Goal: Transaction & Acquisition: Book appointment/travel/reservation

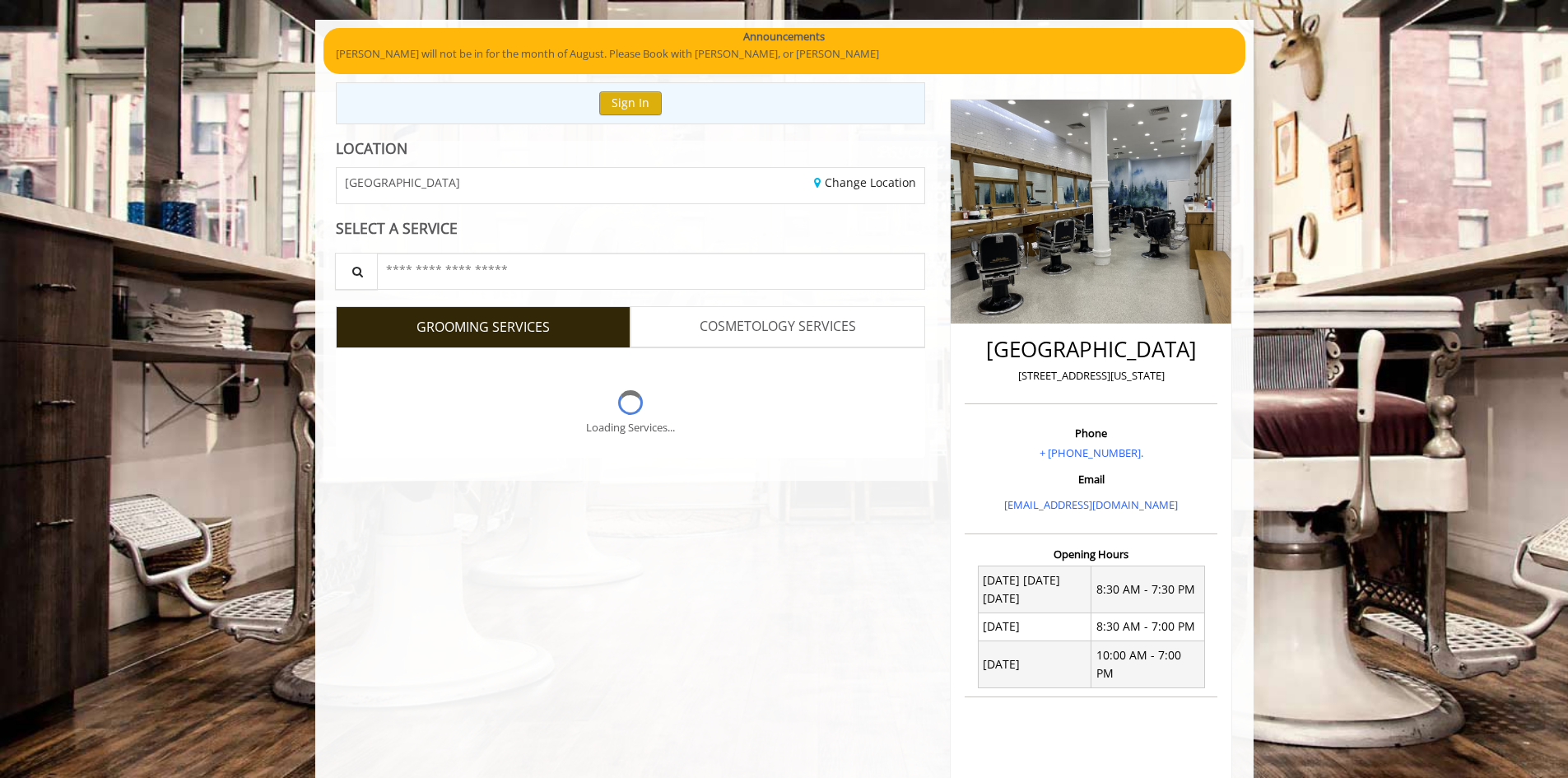
scroll to position [120, 0]
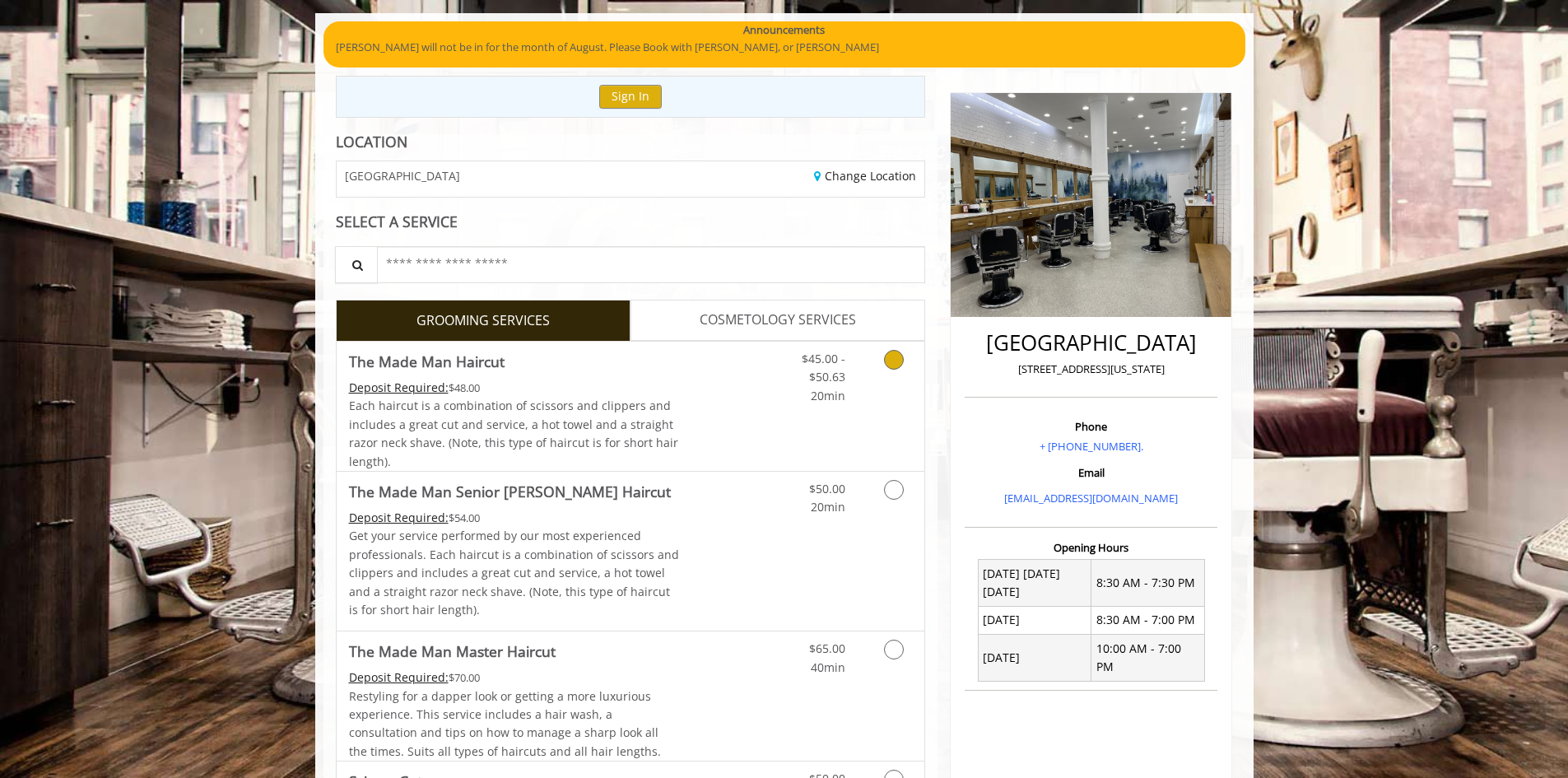
click at [772, 374] on div "$45.00 - $50.63 20min" at bounding box center [812, 374] width 93 height 64
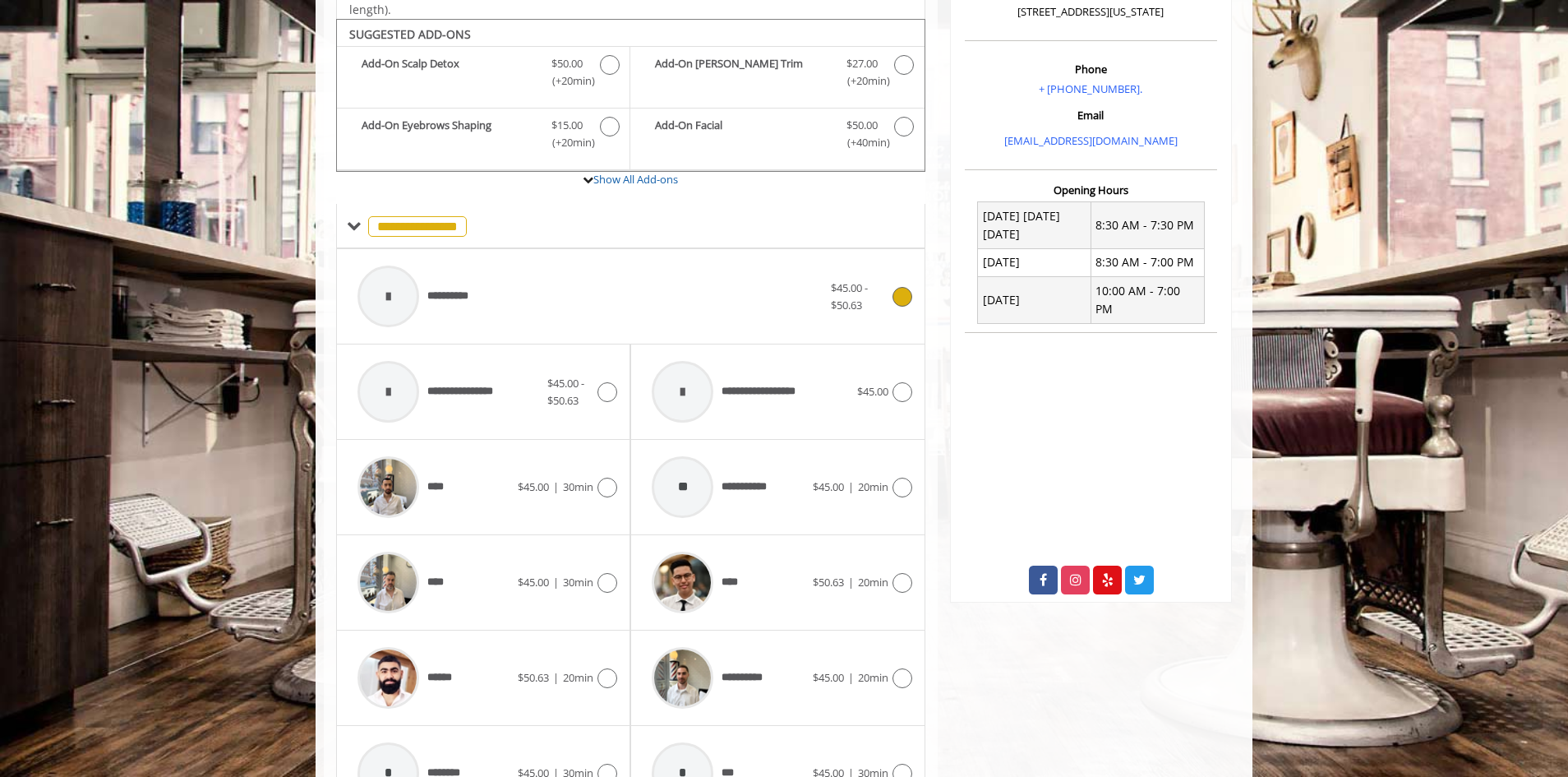
scroll to position [496, 0]
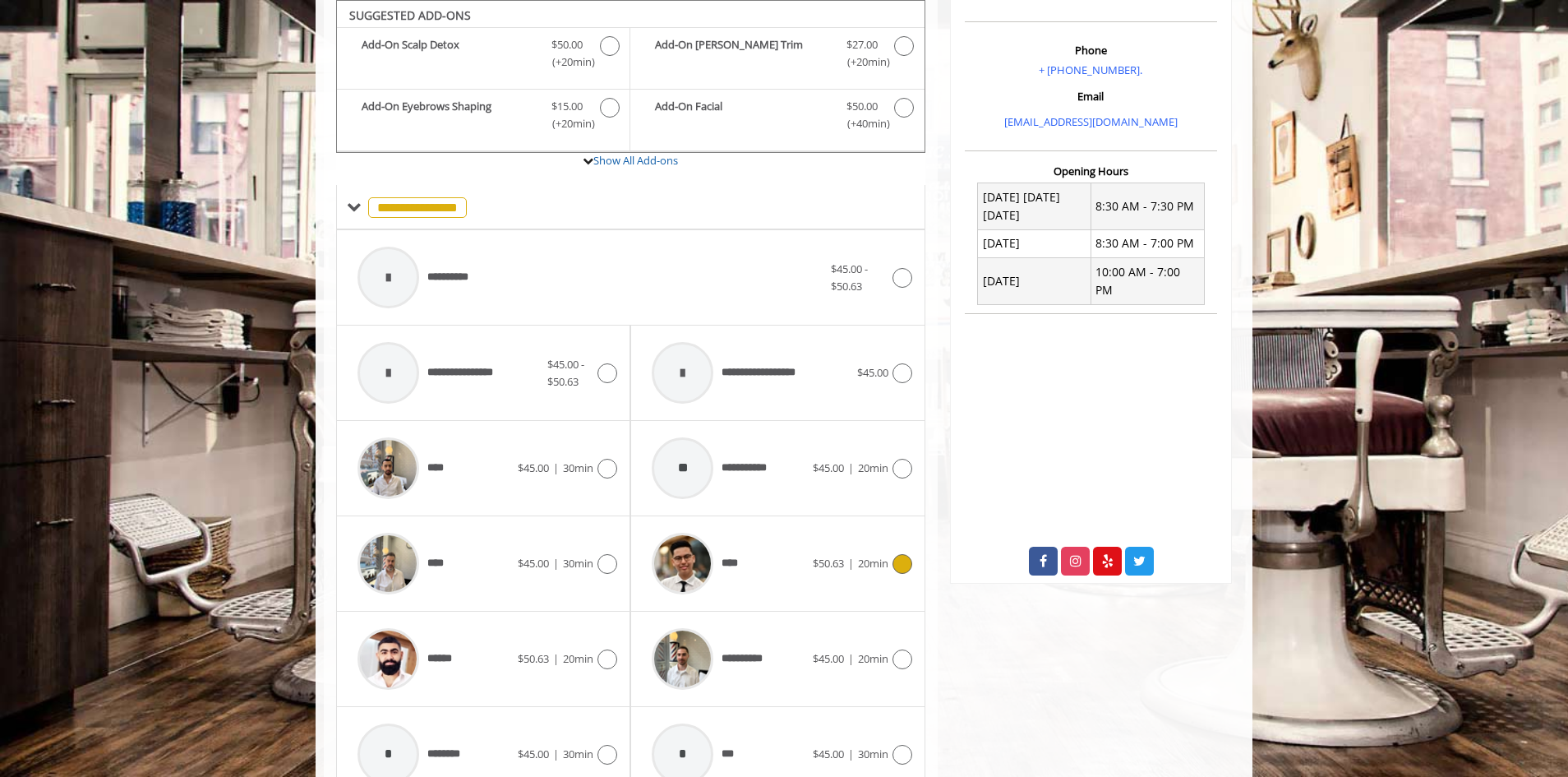
click at [797, 550] on div "****" at bounding box center [728, 563] width 168 height 78
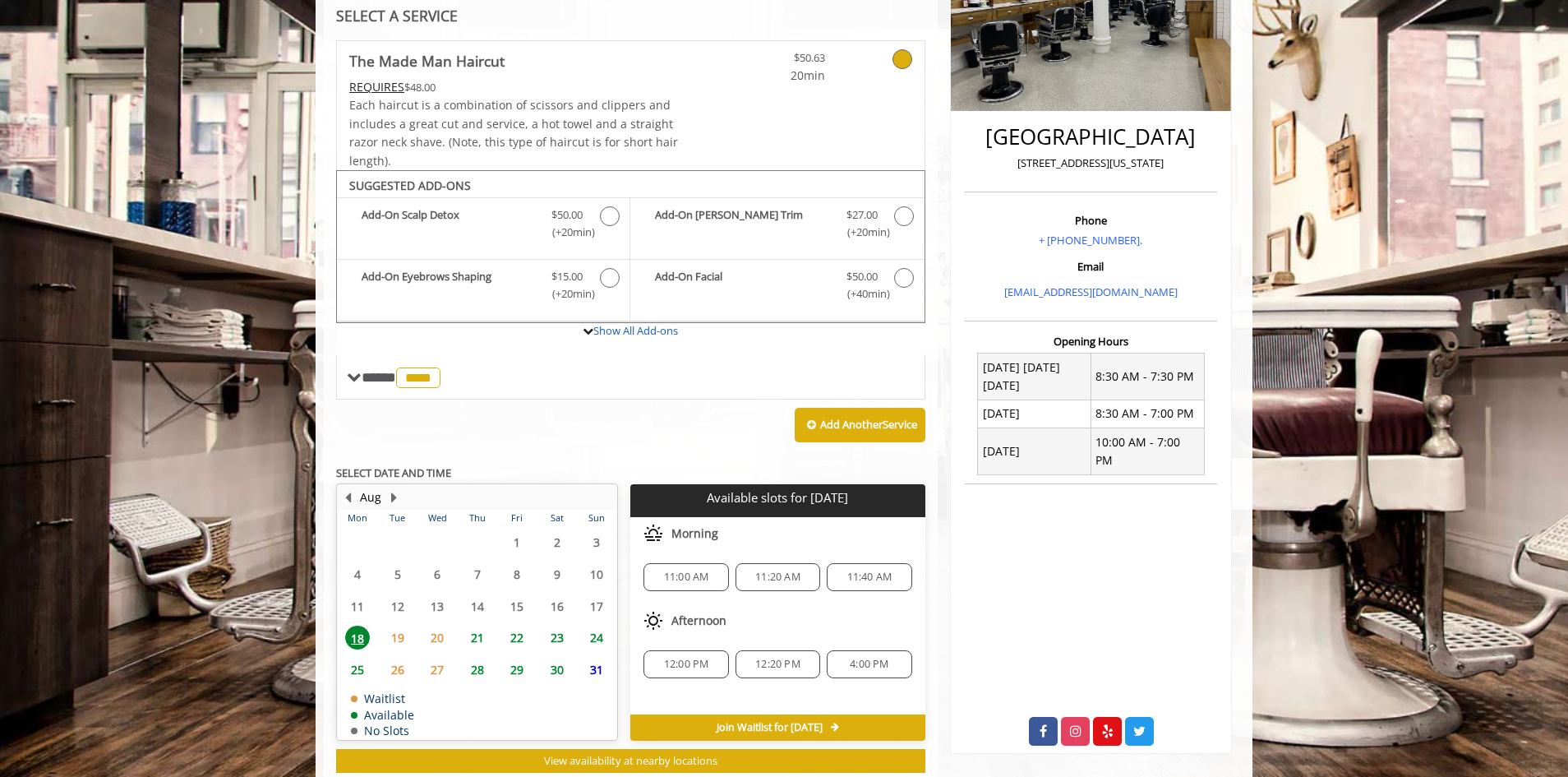
scroll to position [370, 0]
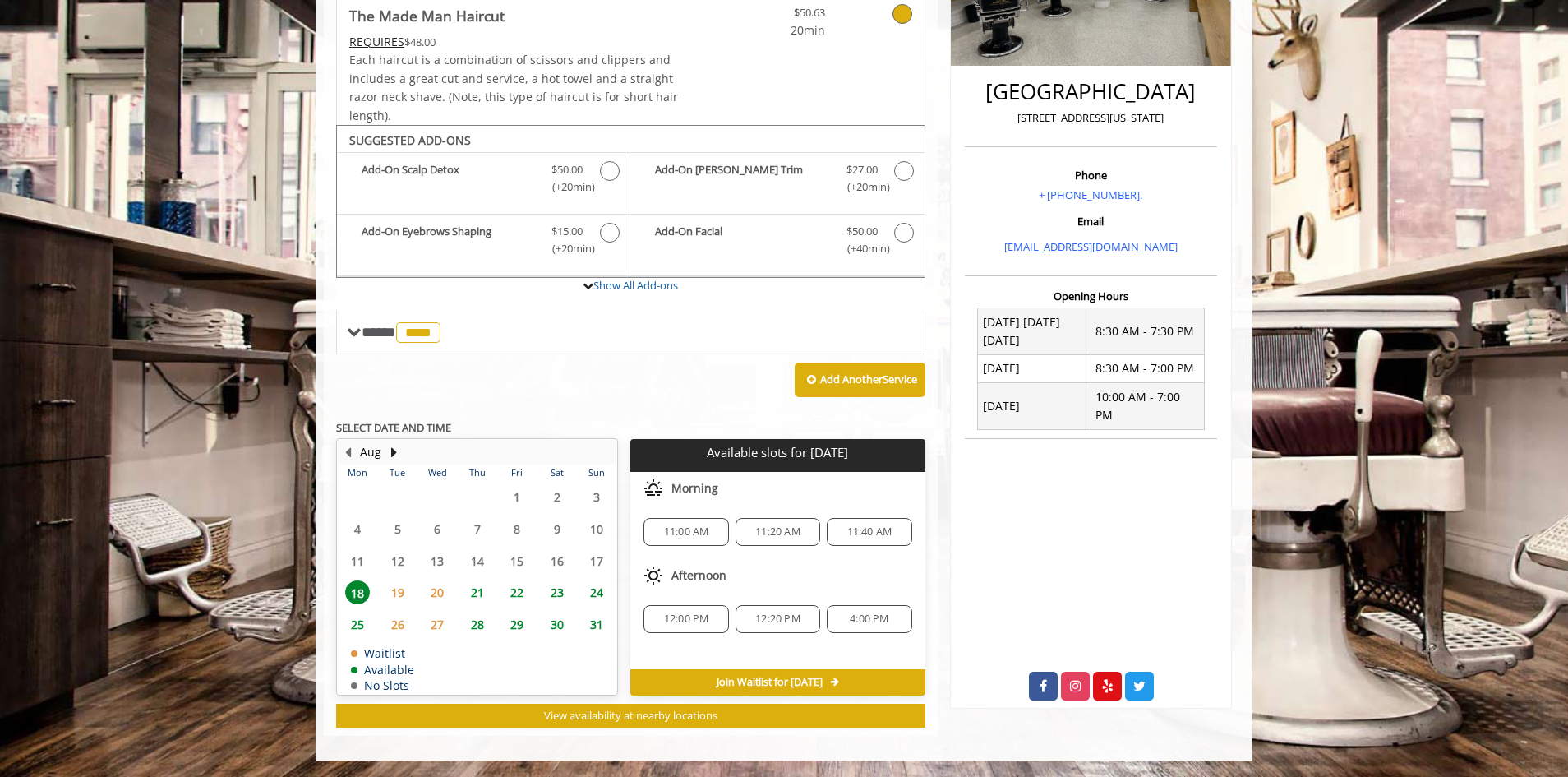
click at [522, 592] on span "22" at bounding box center [516, 592] width 25 height 24
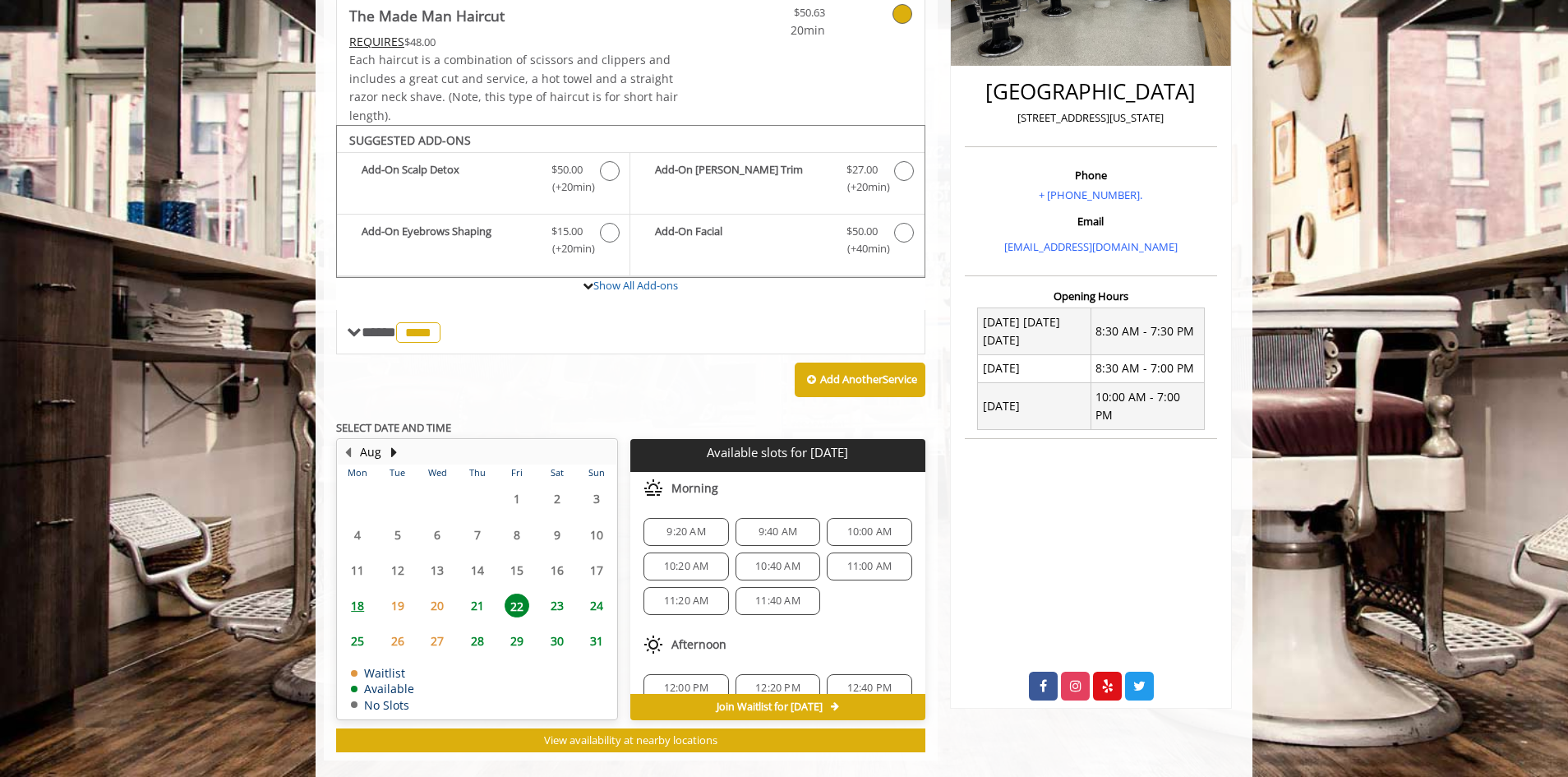
scroll to position [395, 0]
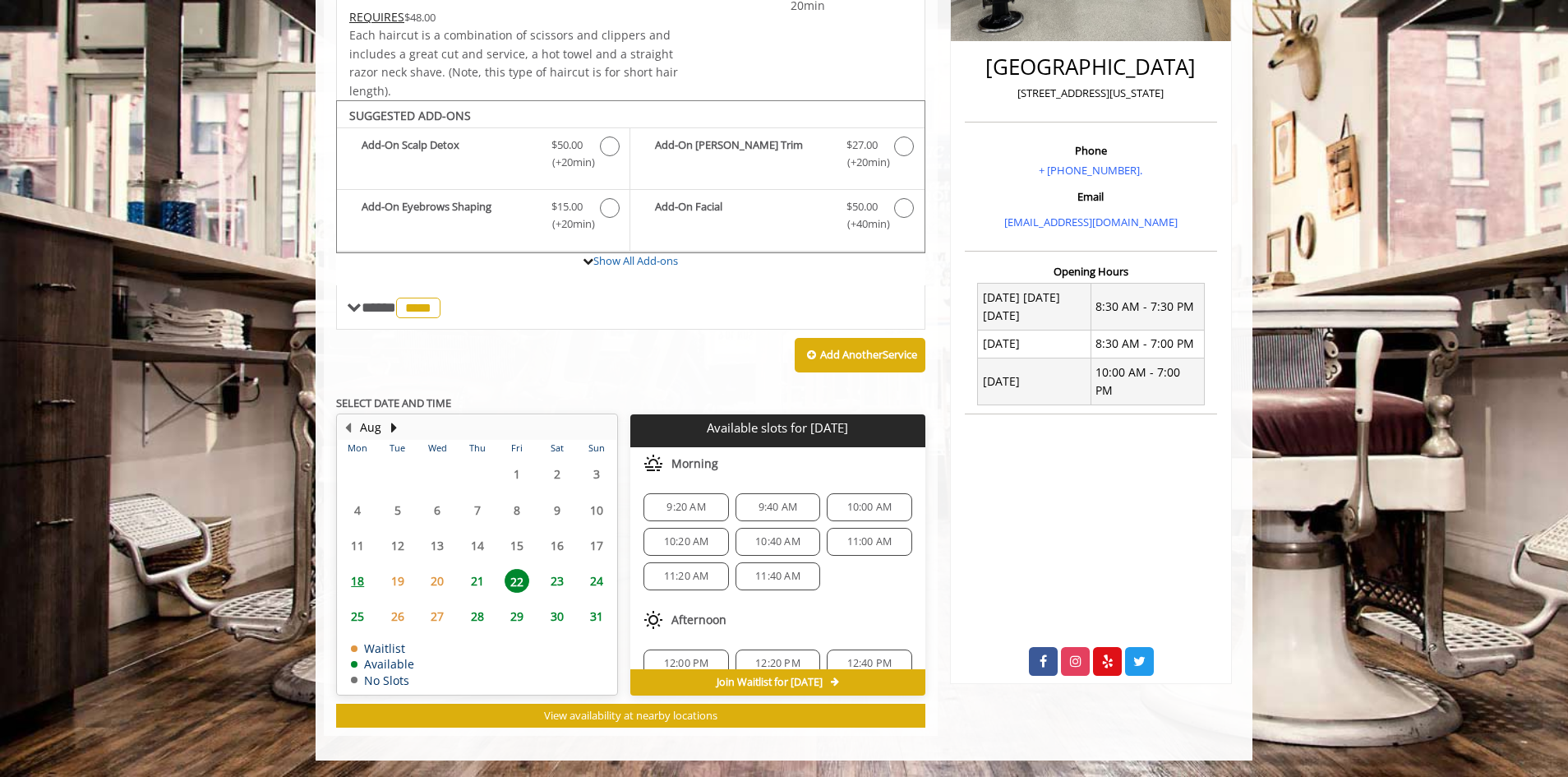
click at [847, 540] on span "11:00 AM" at bounding box center [869, 541] width 46 height 13
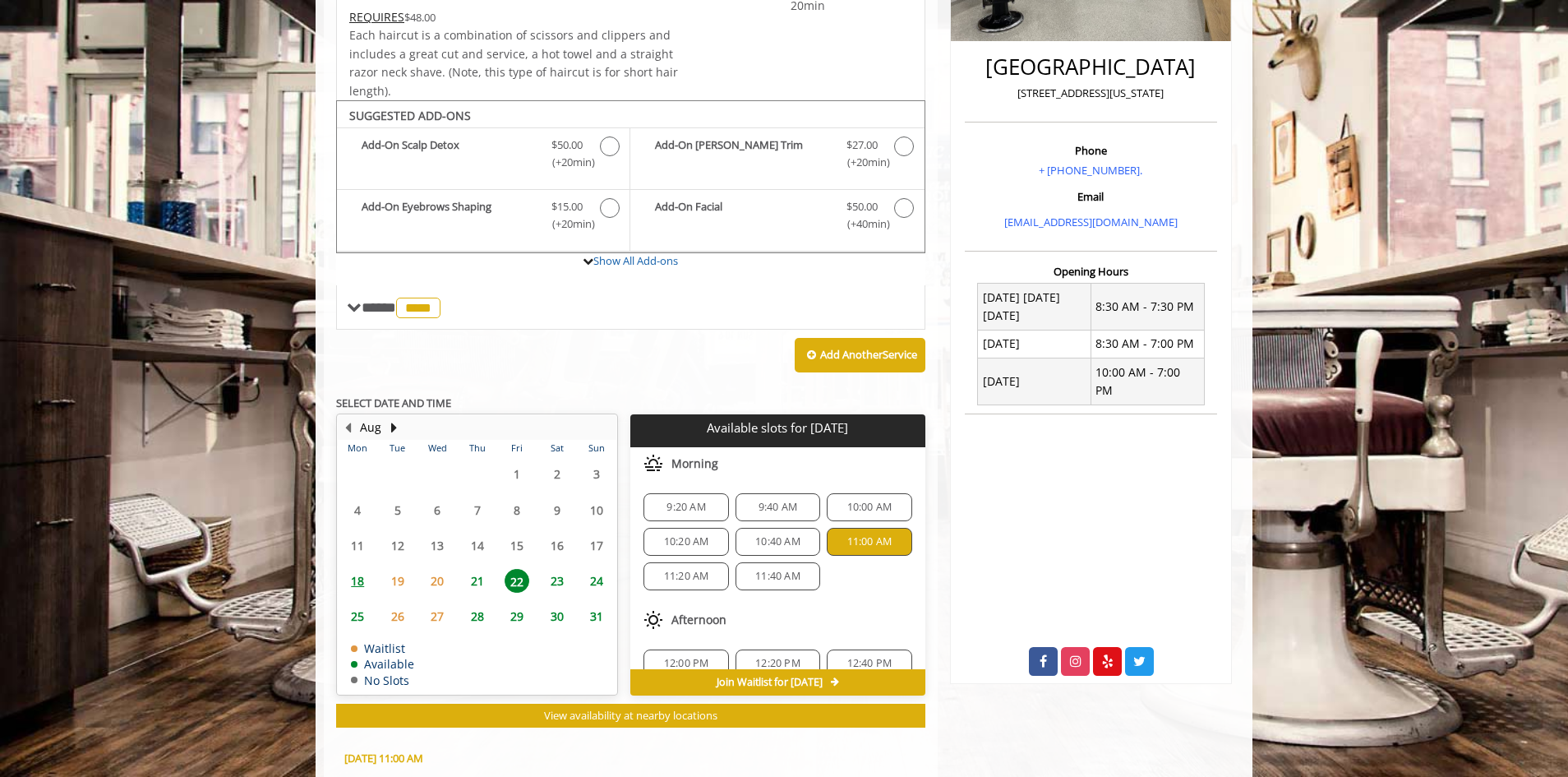
scroll to position [692, 0]
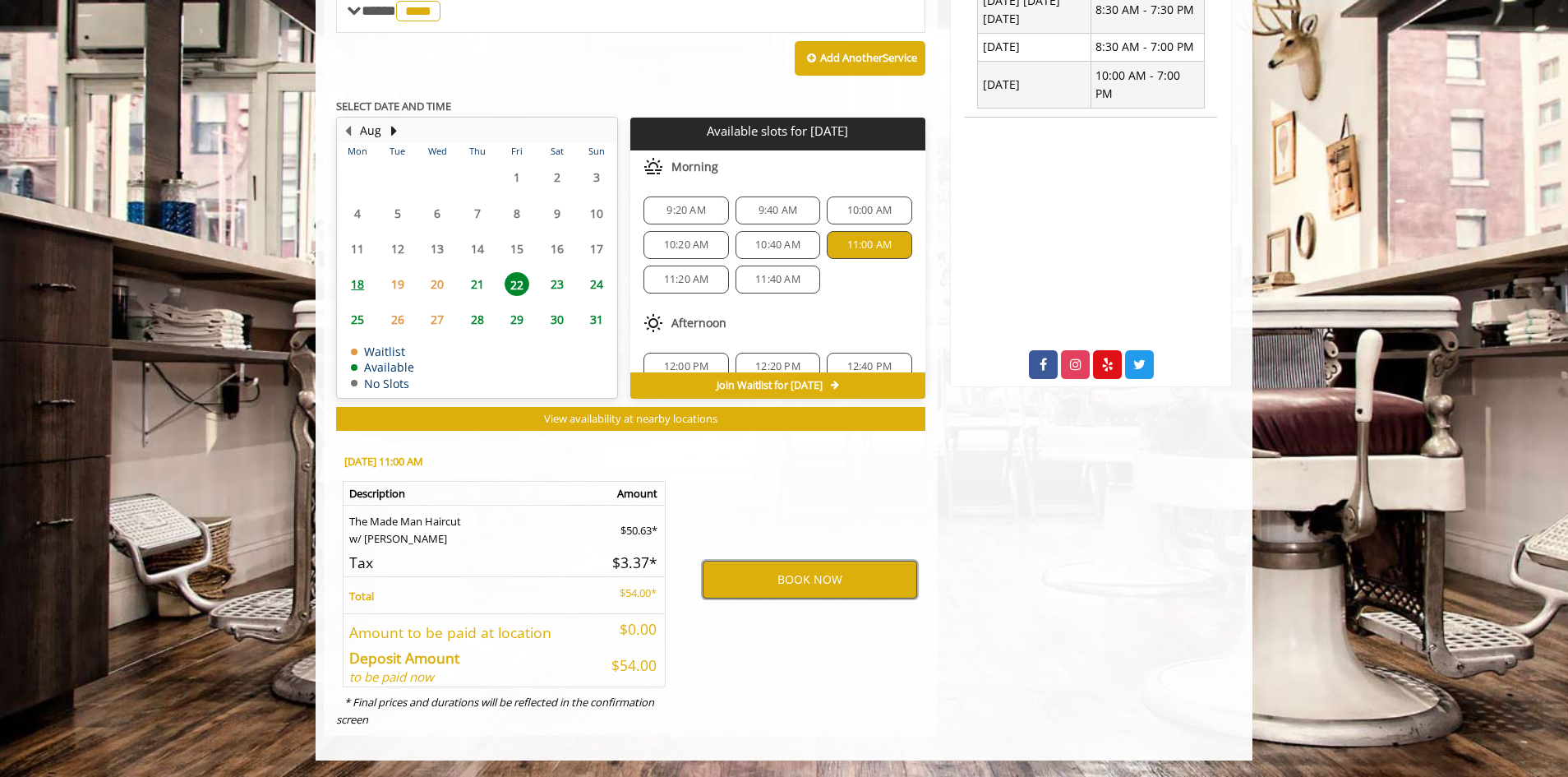
click at [827, 567] on button "BOOK NOW" at bounding box center [810, 579] width 215 height 38
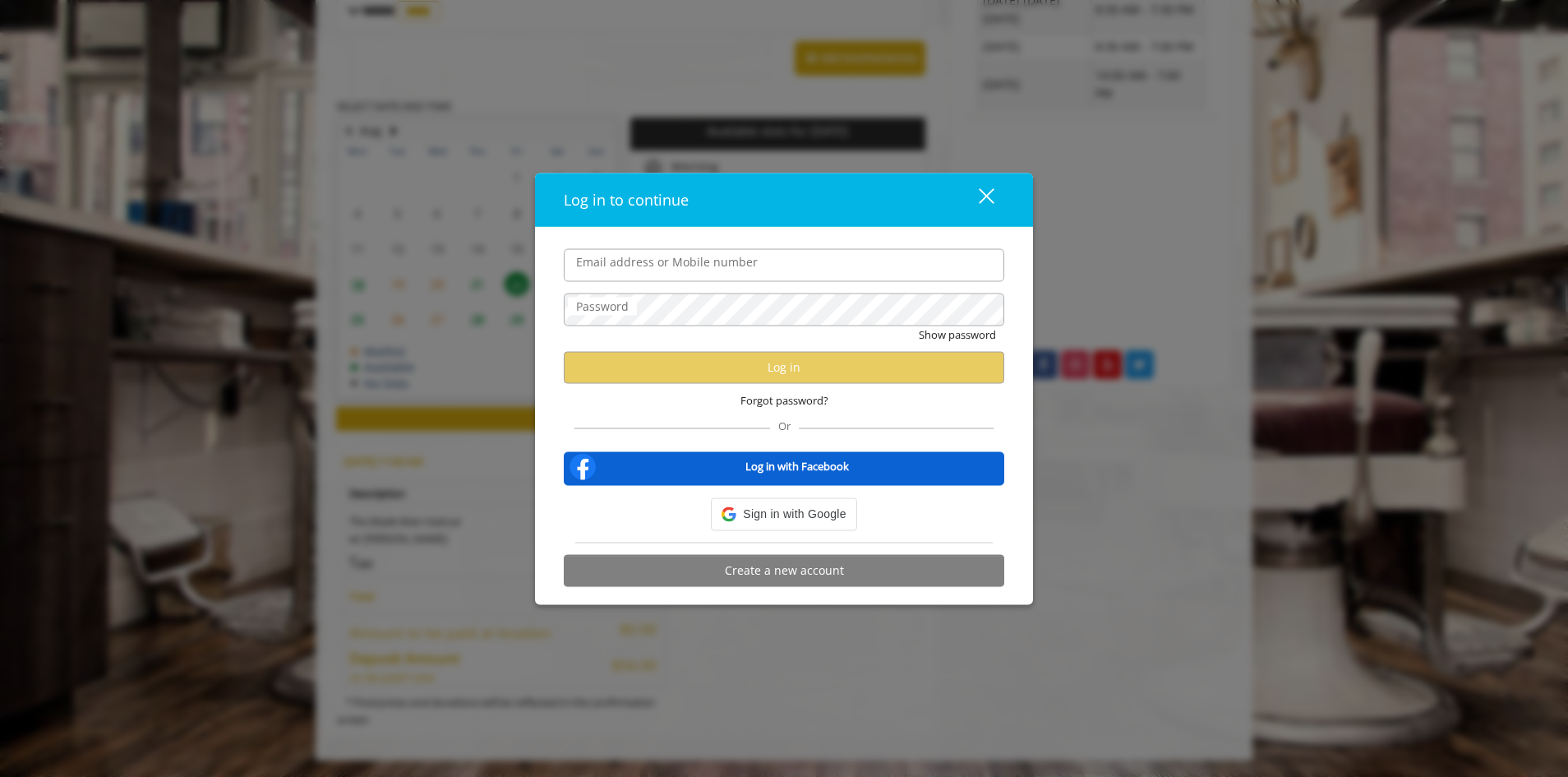
type input "**********"
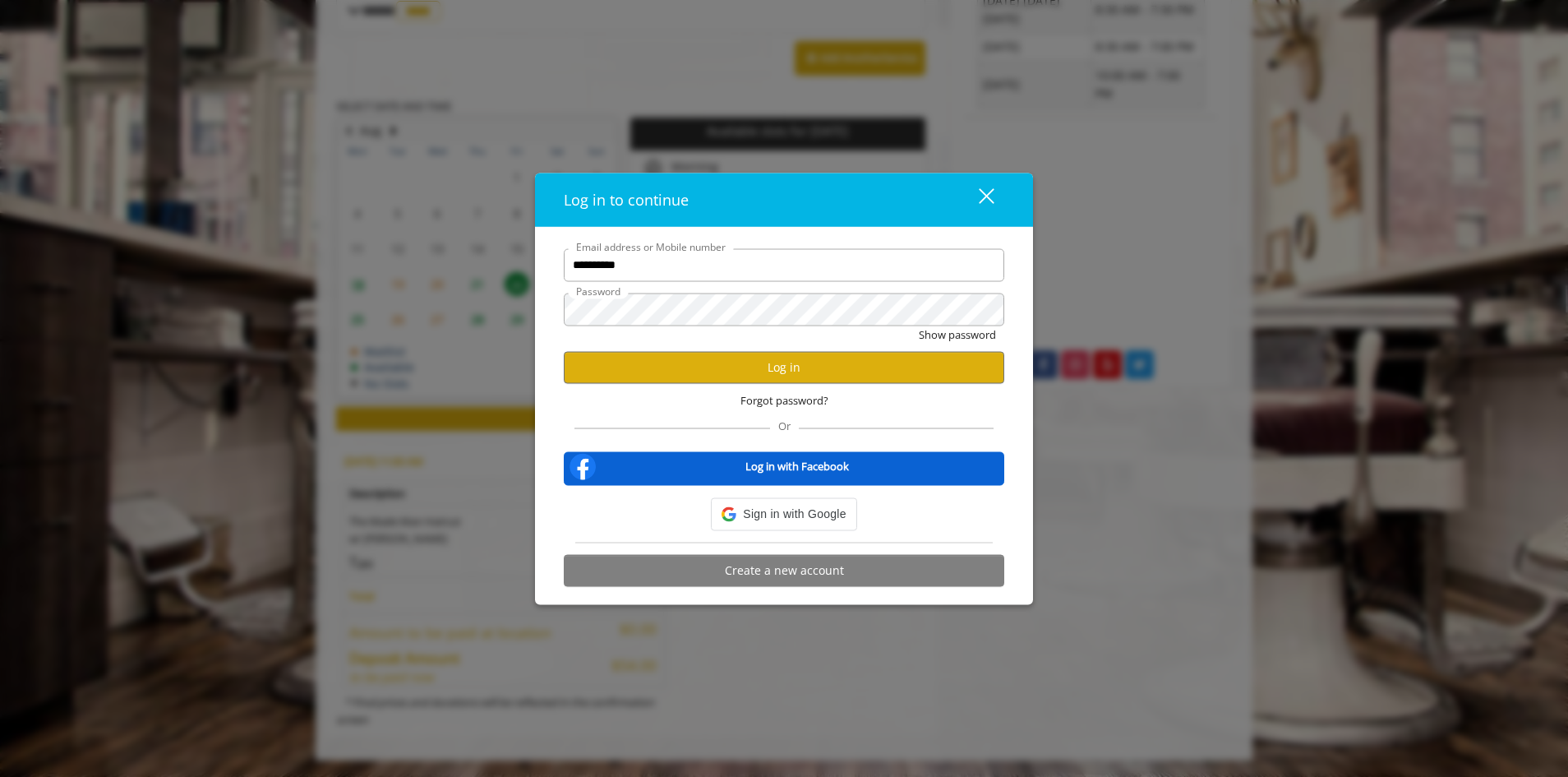
scroll to position [0, 0]
click at [735, 379] on button "Log in" at bounding box center [784, 366] width 441 height 32
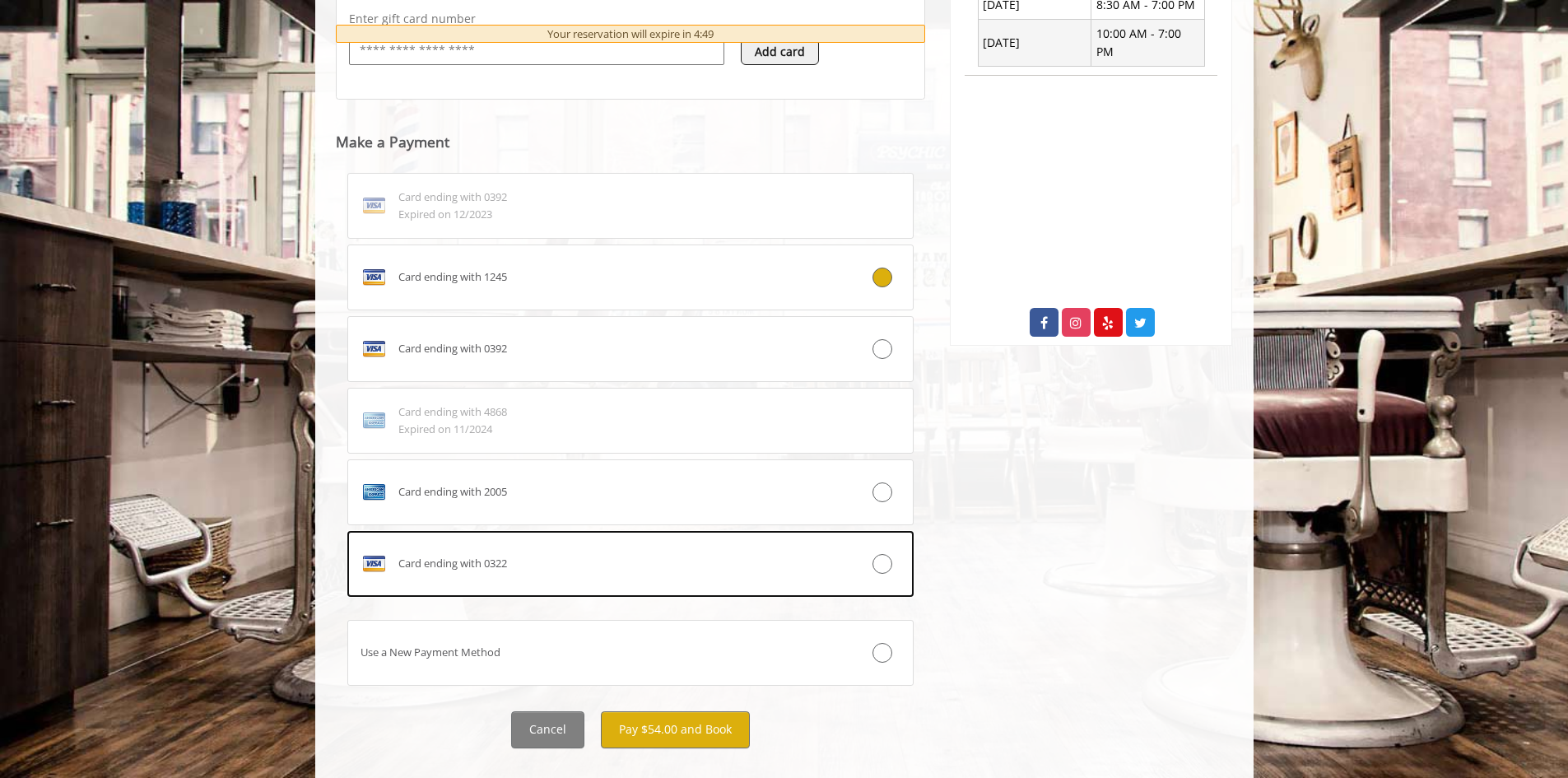
scroll to position [763, 0]
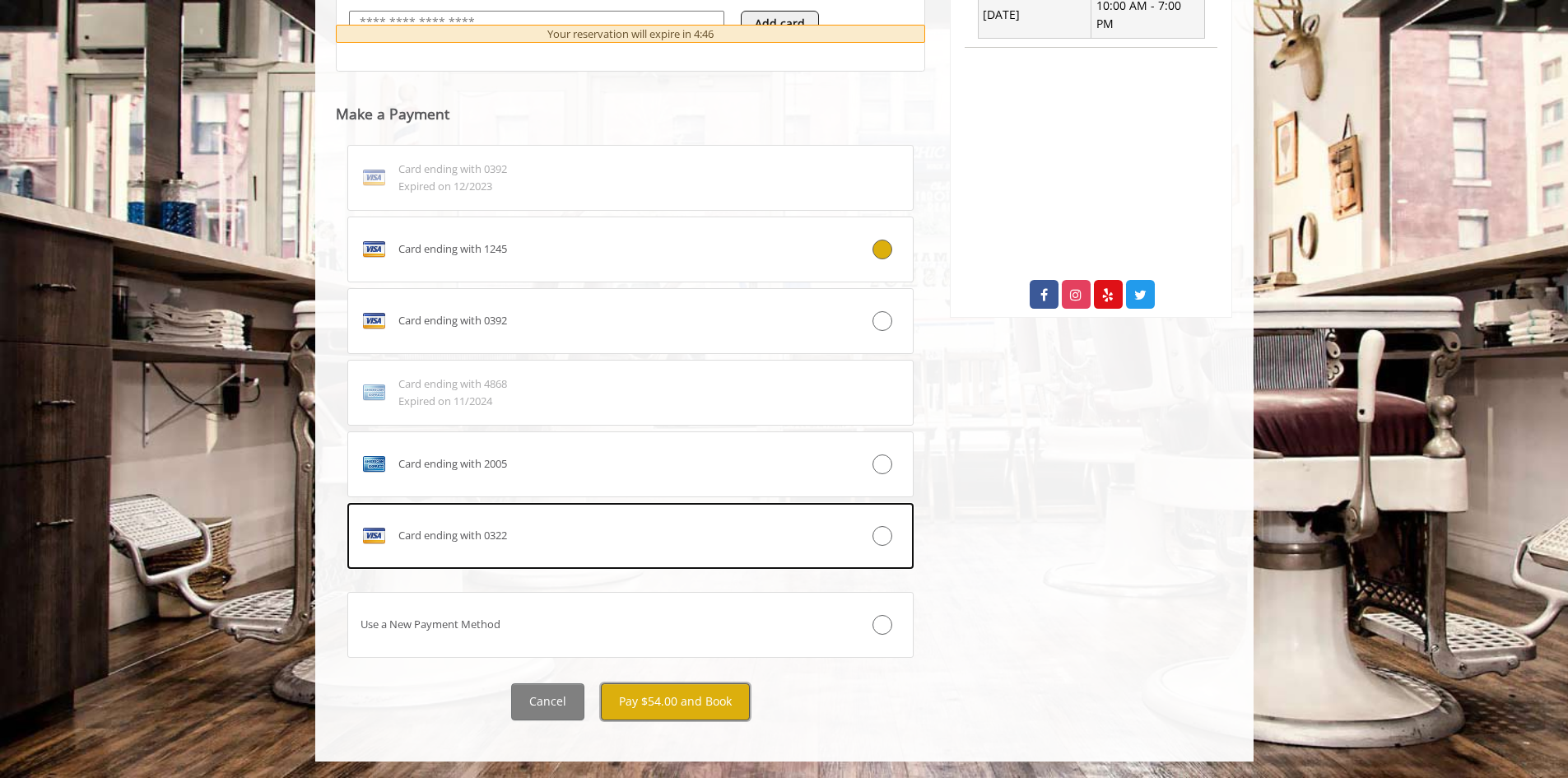
click at [668, 698] on button "Pay $54.00 and Book" at bounding box center [675, 701] width 149 height 37
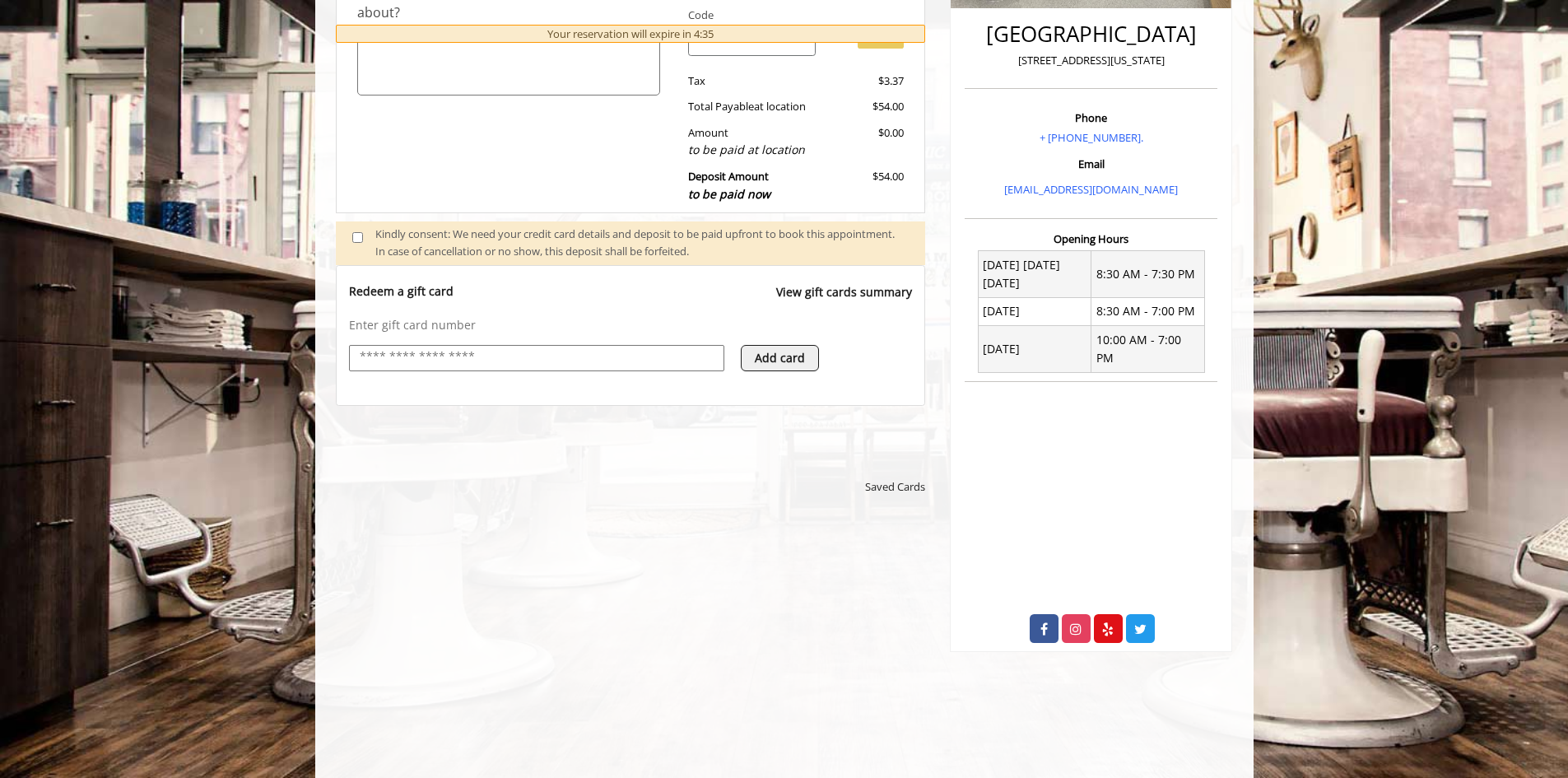
scroll to position [345, 0]
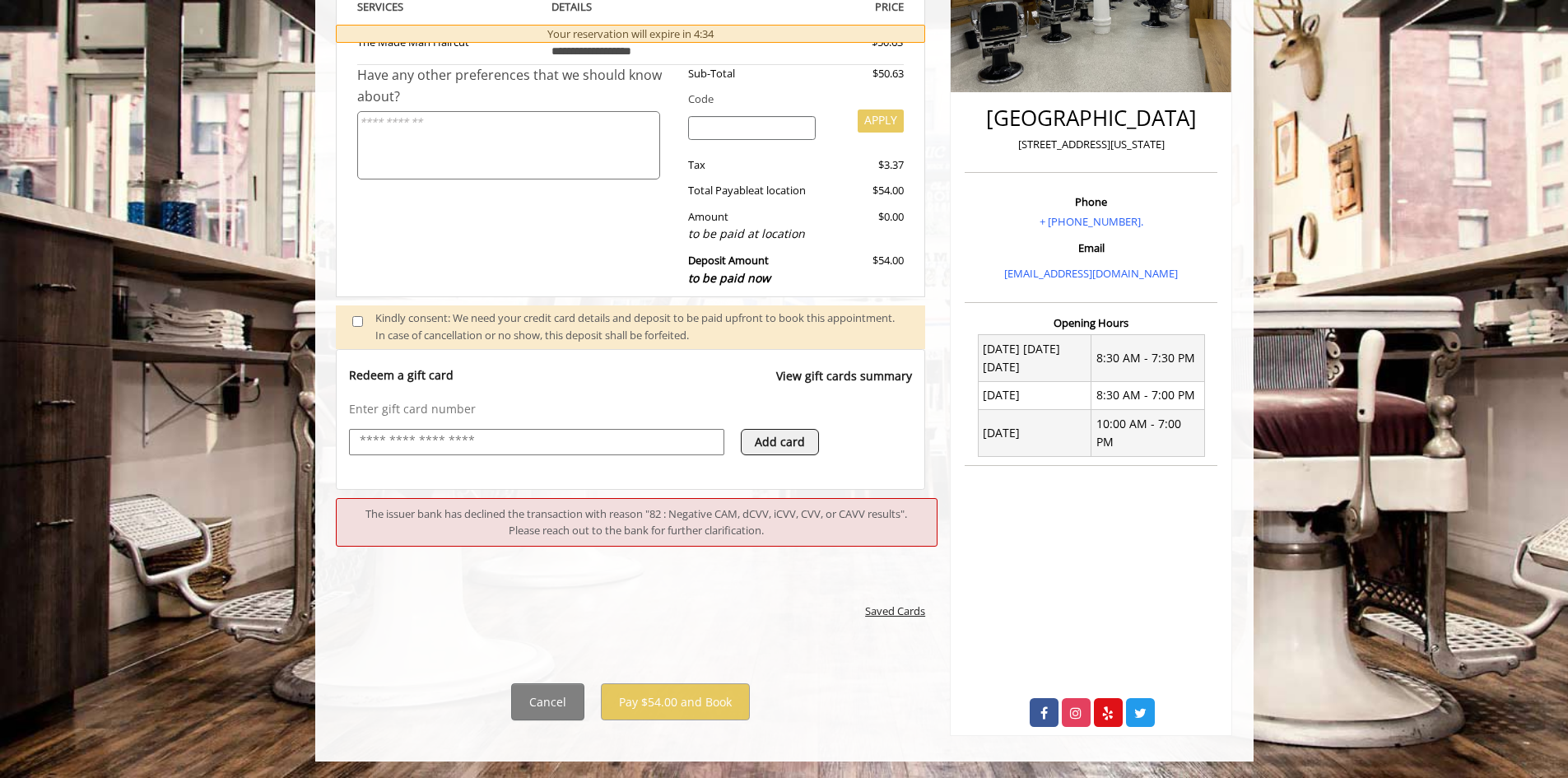
click at [917, 617] on span "Saved Cards" at bounding box center [895, 611] width 60 height 17
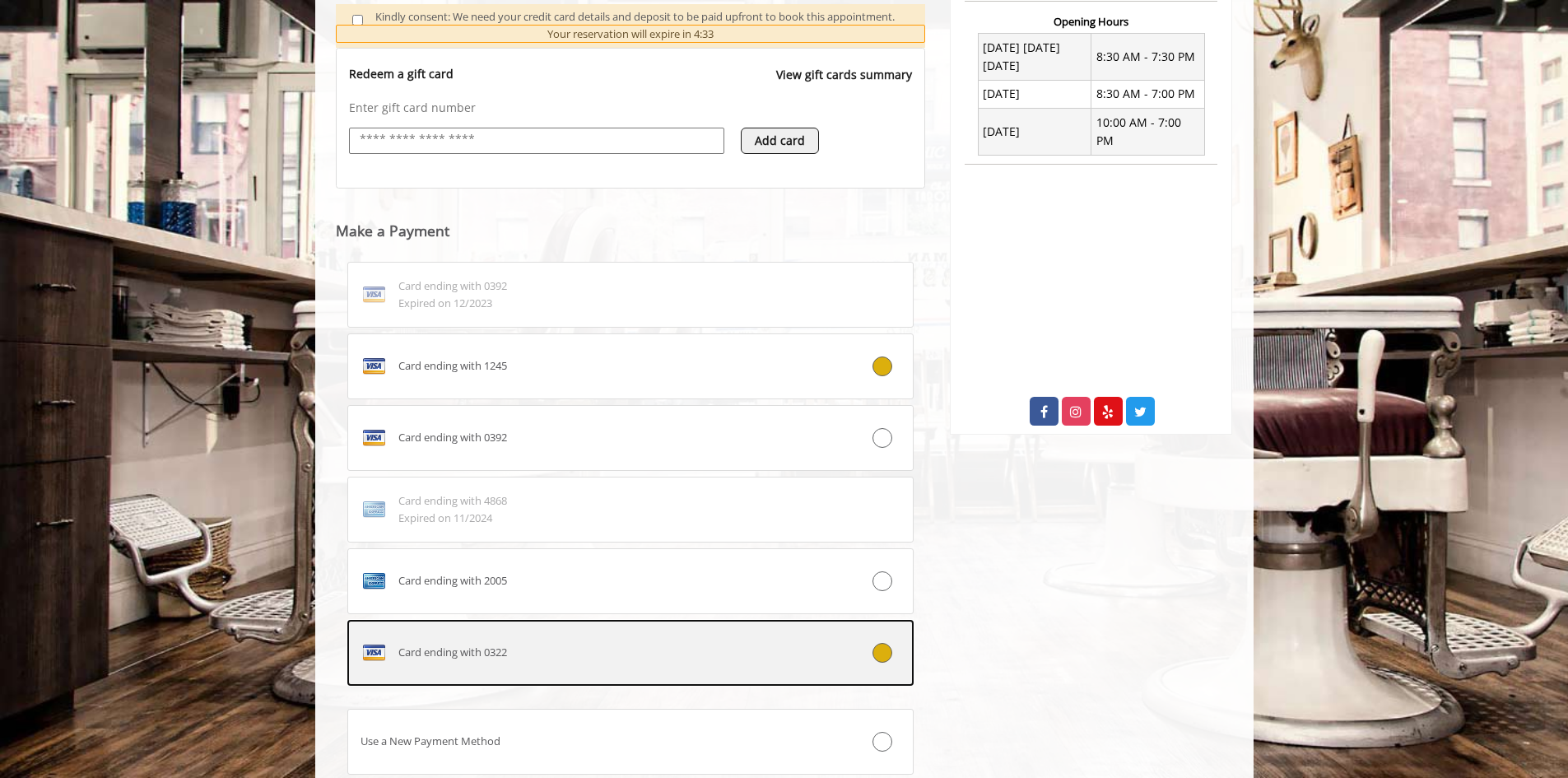
click at [776, 655] on div "Card ending with 0322" at bounding box center [583, 652] width 471 height 27
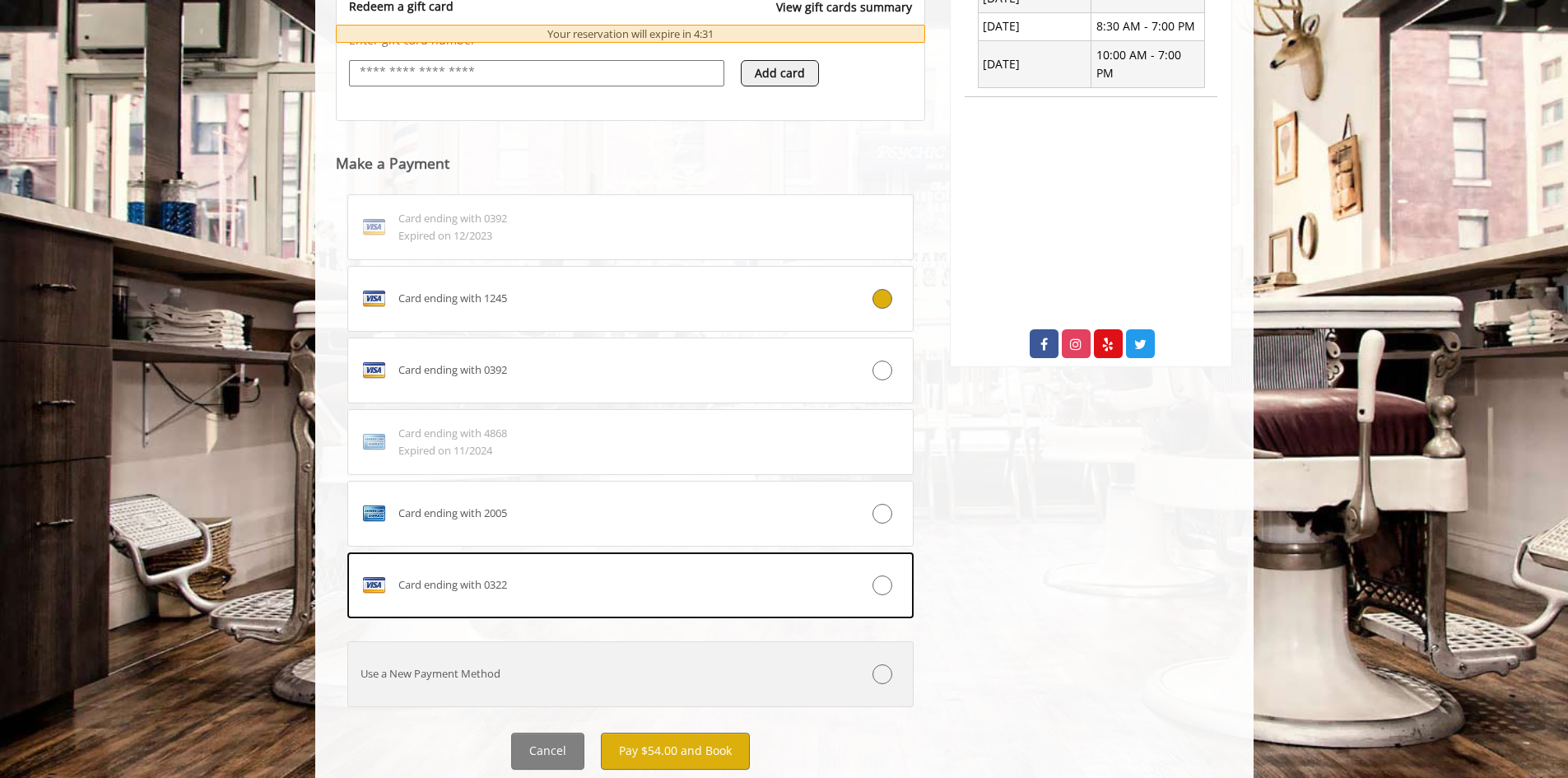
scroll to position [714, 0]
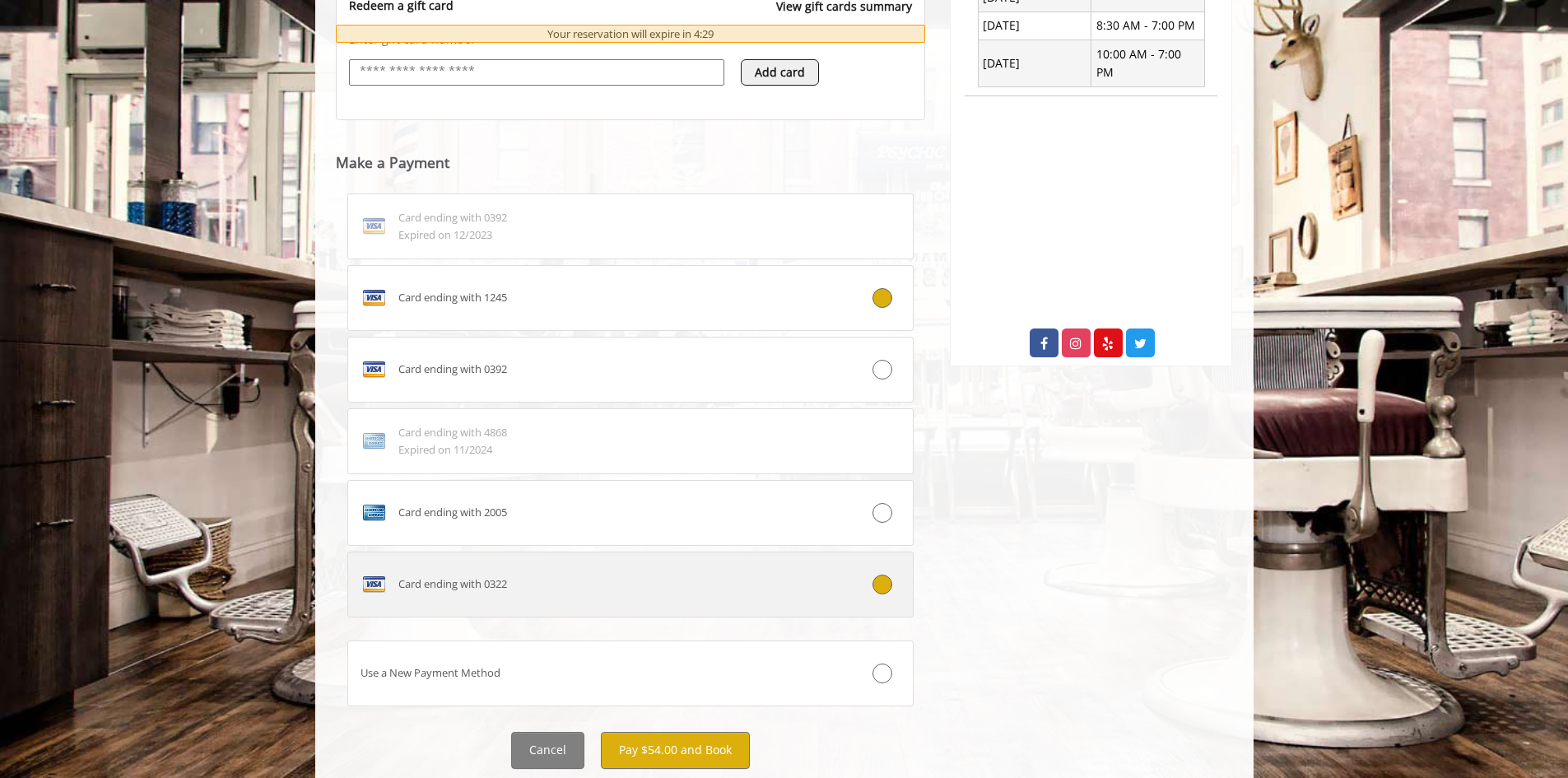
click at [756, 608] on label "Card ending with 0322" at bounding box center [631, 584] width 567 height 66
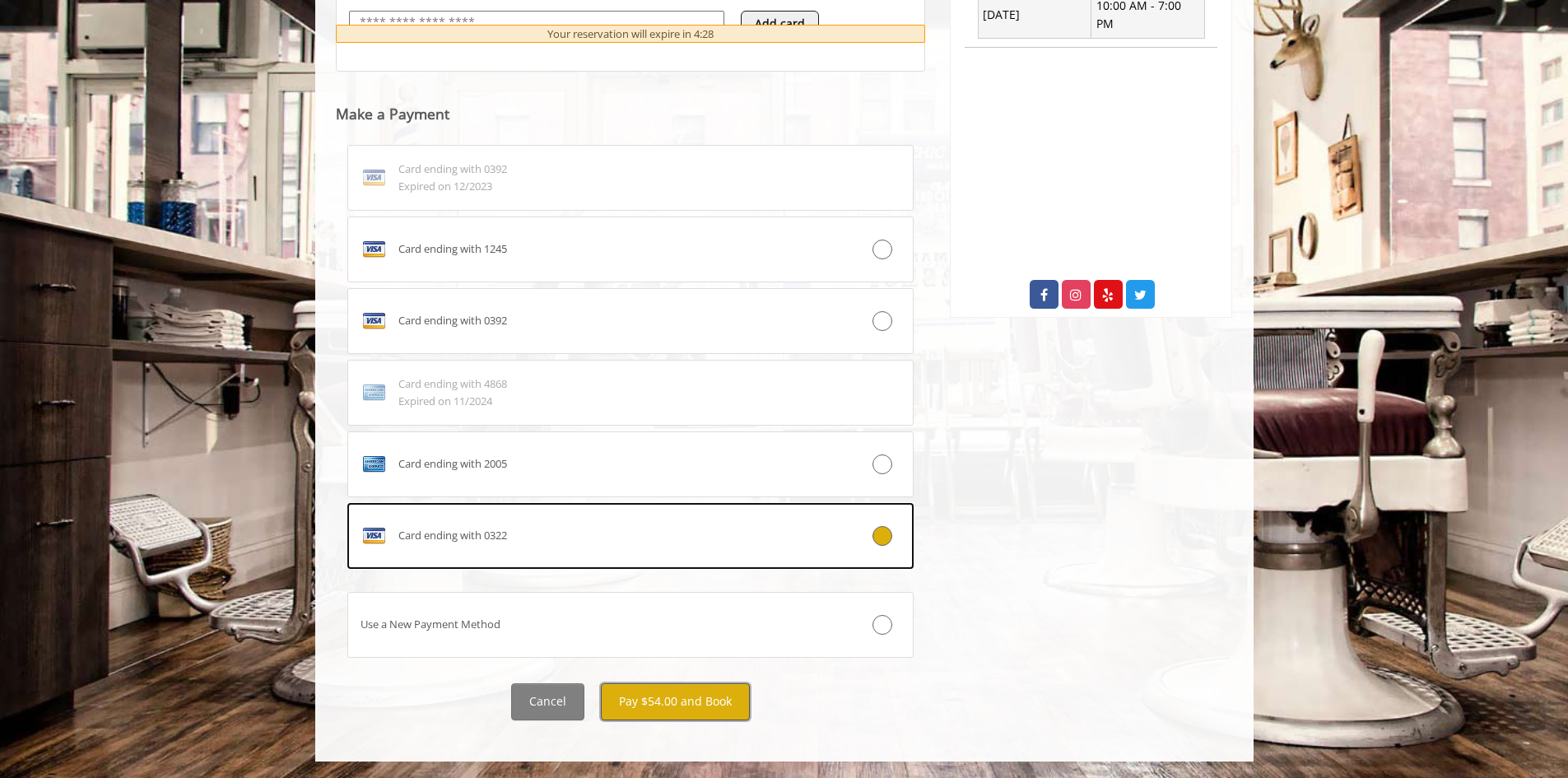
click at [698, 701] on button "Pay $54.00 and Book" at bounding box center [675, 701] width 149 height 37
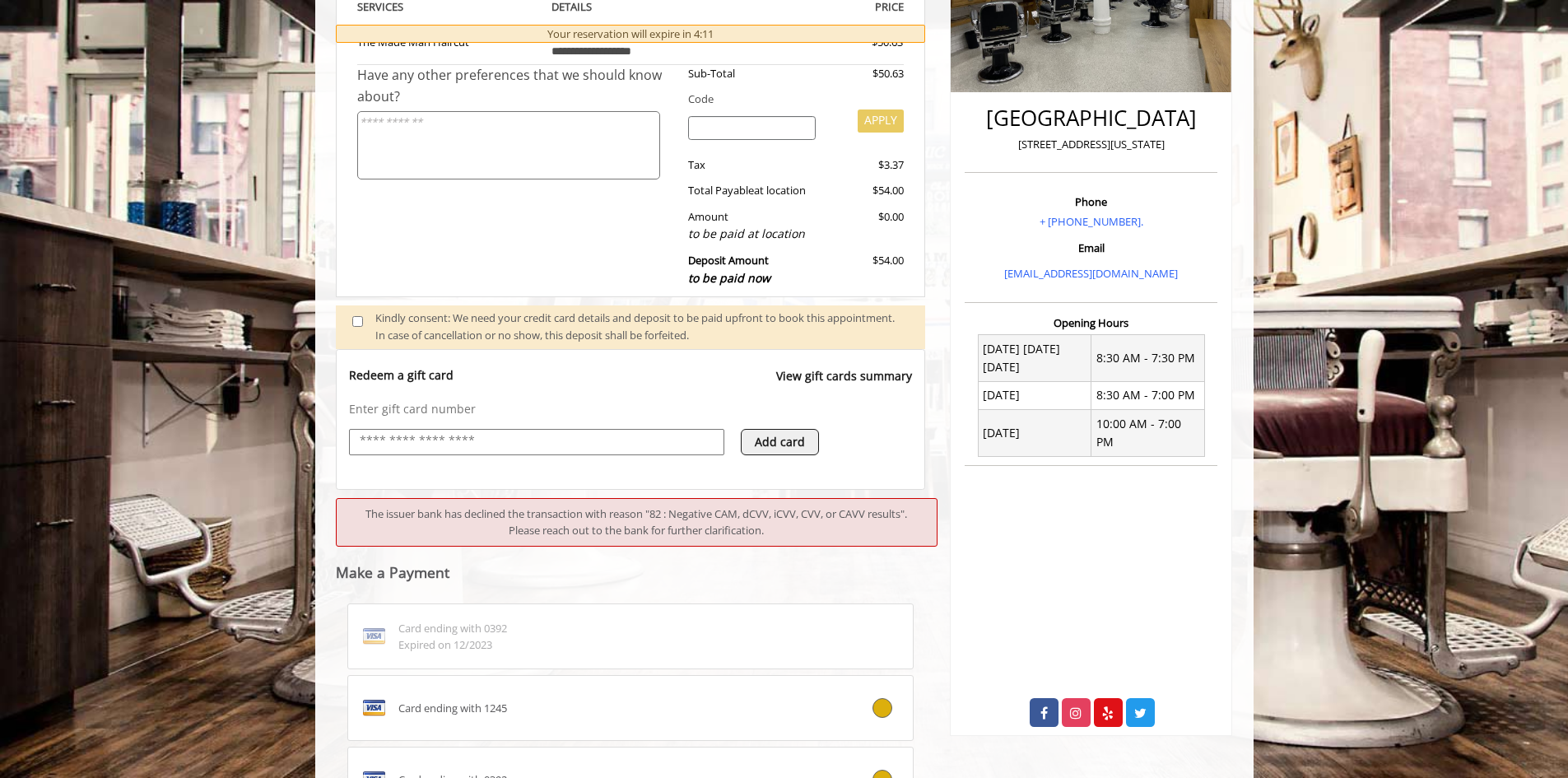
scroll to position [646, 0]
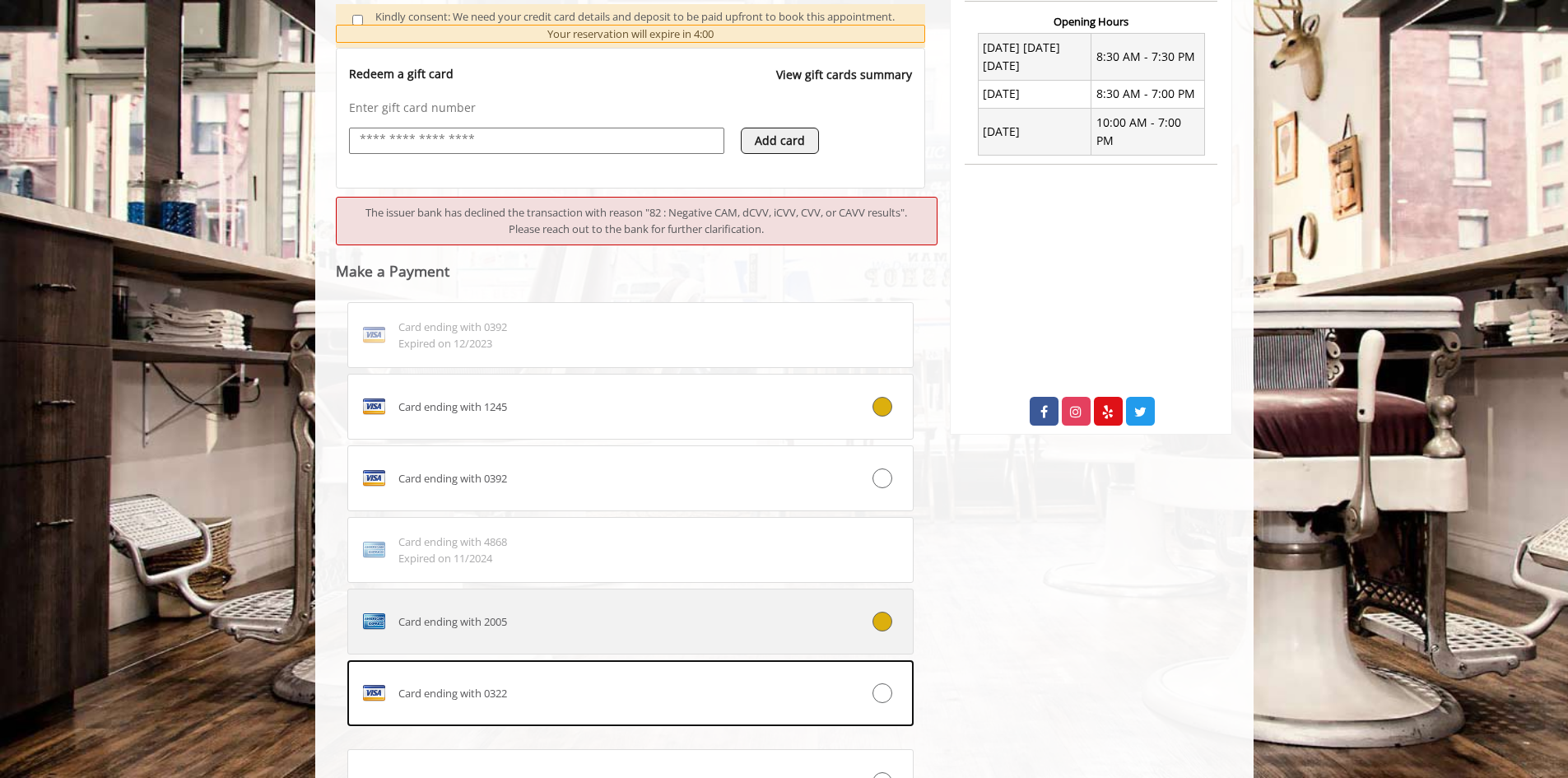
click at [588, 628] on div "Card ending with 2005" at bounding box center [583, 621] width 471 height 27
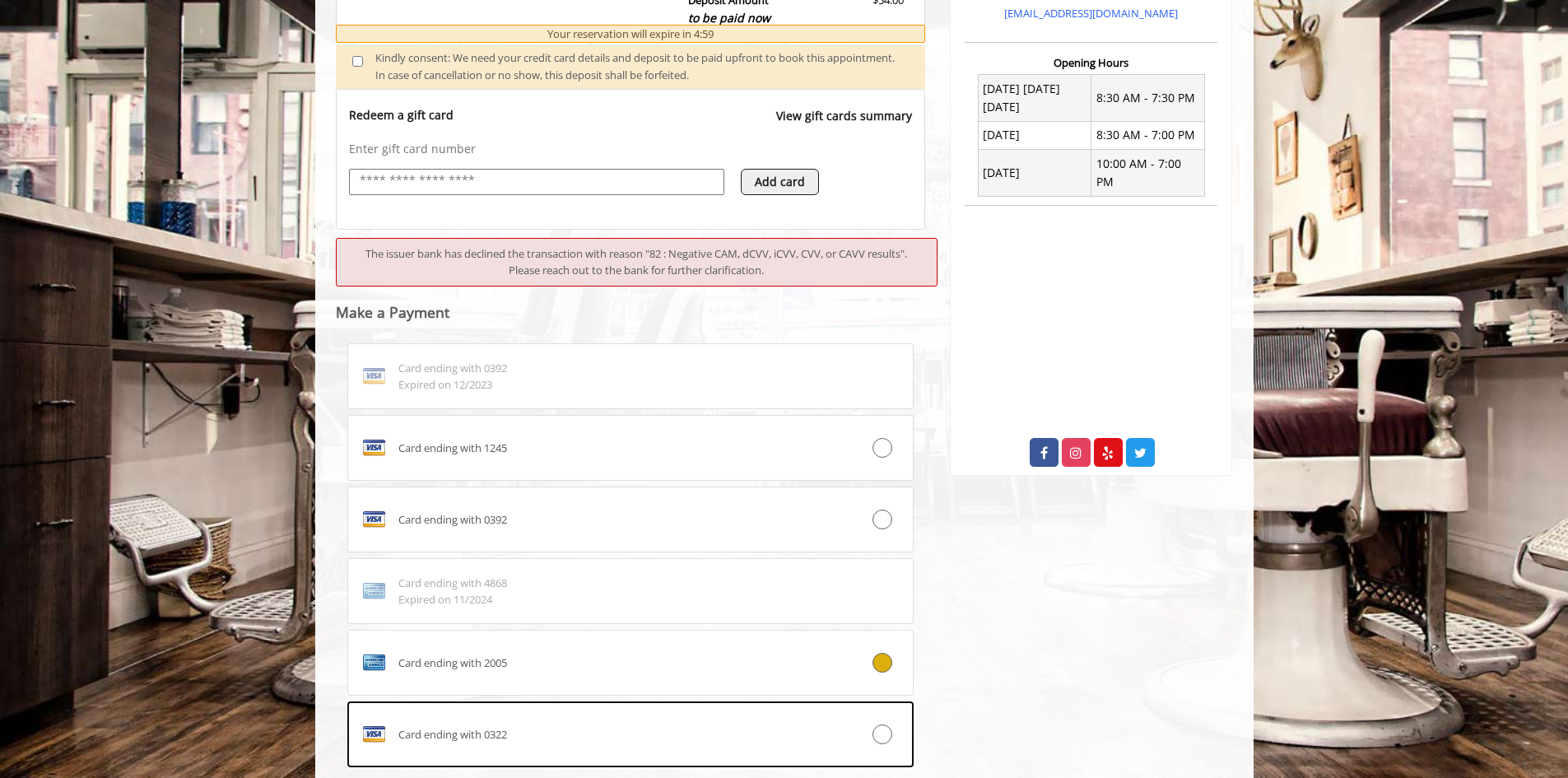
scroll to position [804, 0]
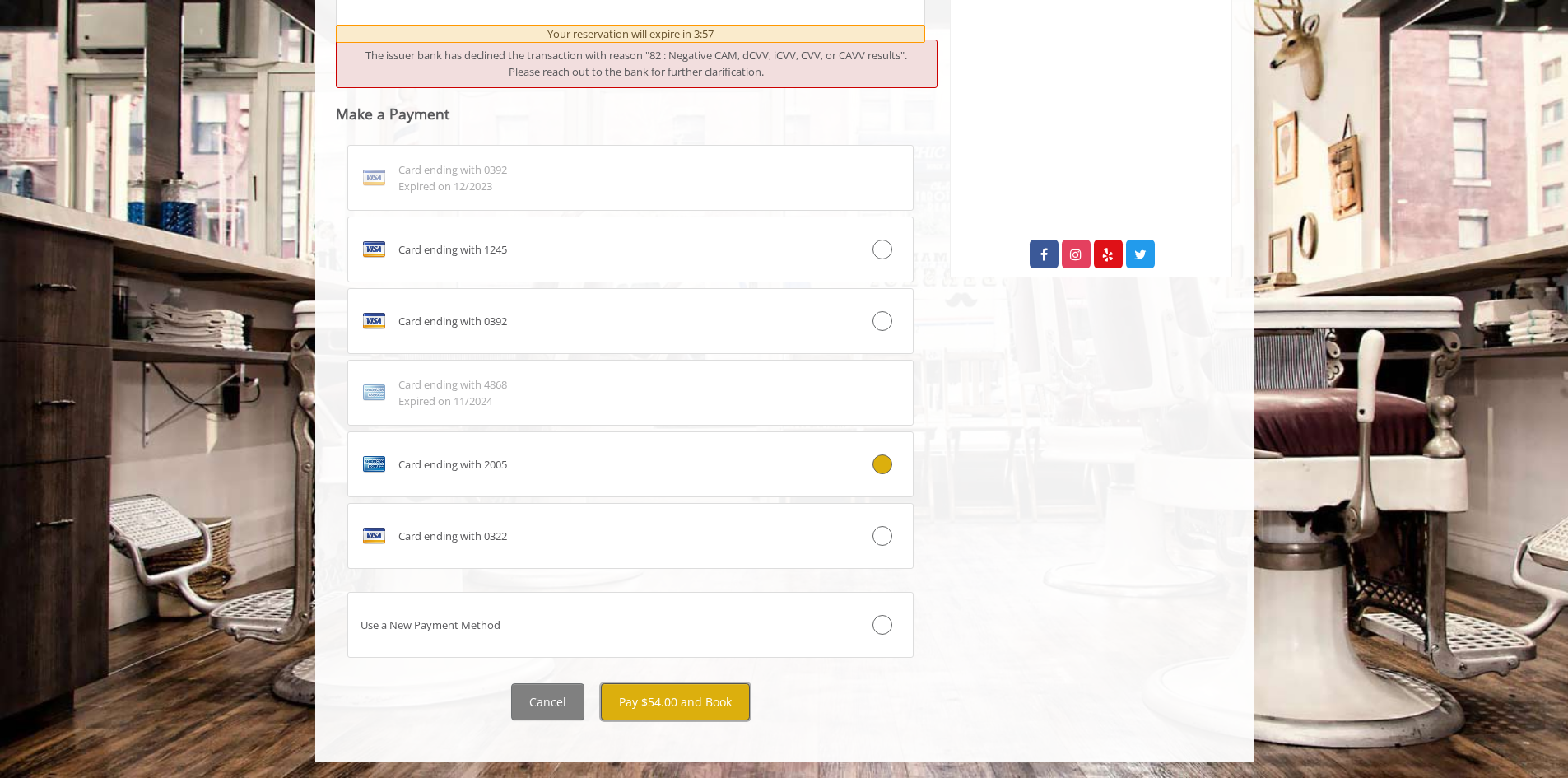
click at [689, 695] on button "Pay $54.00 and Book" at bounding box center [675, 701] width 149 height 37
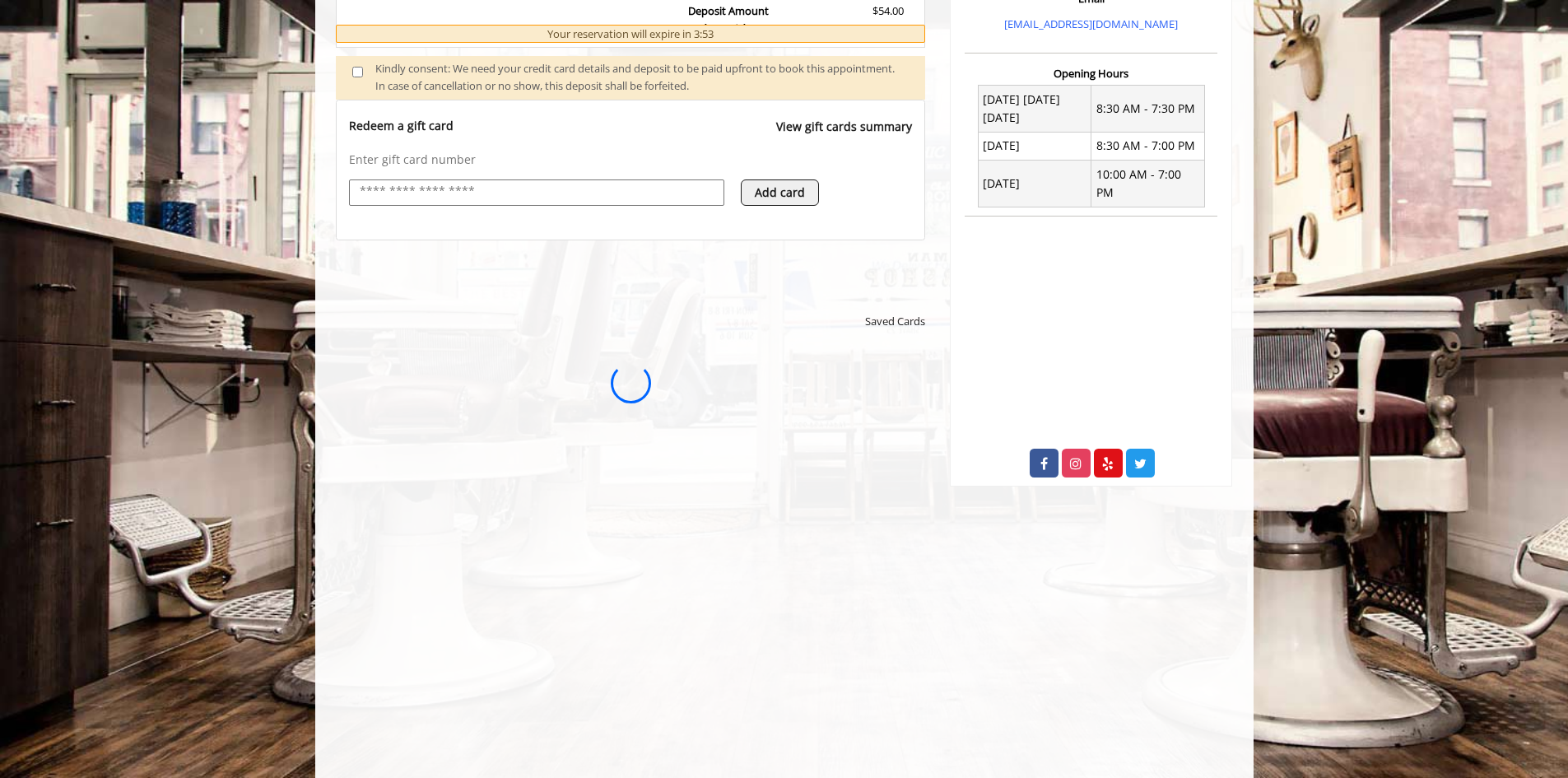
scroll to position [594, 0]
